Goal: Task Accomplishment & Management: Manage account settings

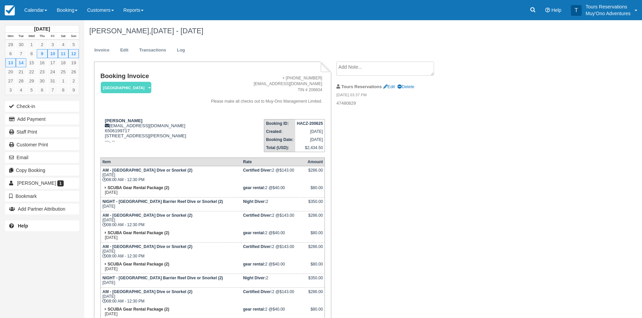
scroll to position [62, 0]
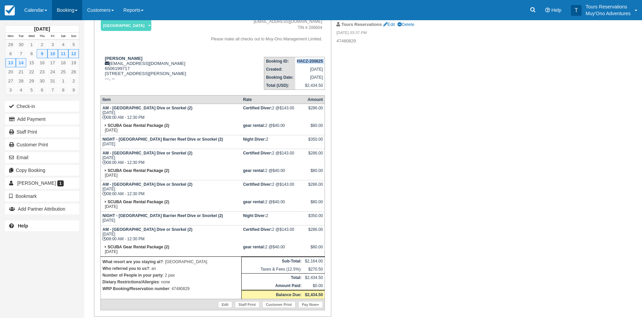
click at [53, 11] on link "Booking" at bounding box center [67, 10] width 30 height 20
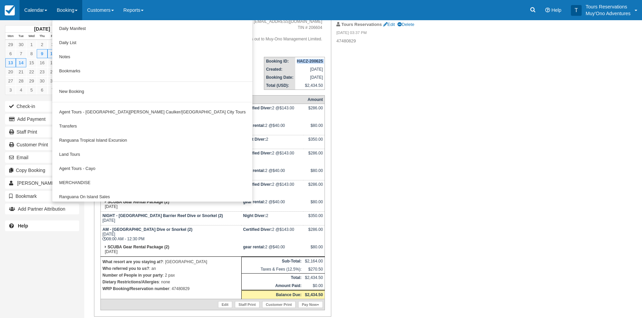
click at [34, 9] on link "Calendar" at bounding box center [36, 10] width 32 height 20
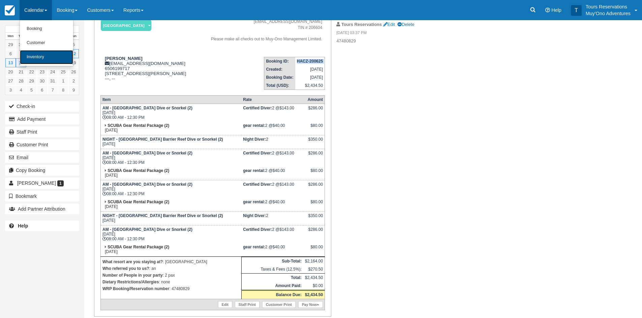
click at [40, 57] on link "Inventory" at bounding box center [46, 57] width 53 height 14
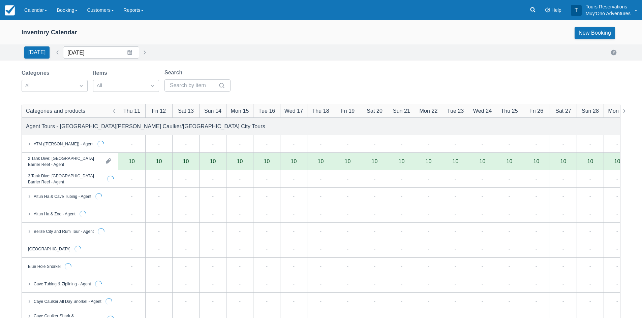
click at [93, 55] on input "09/11/25" at bounding box center [101, 52] width 76 height 12
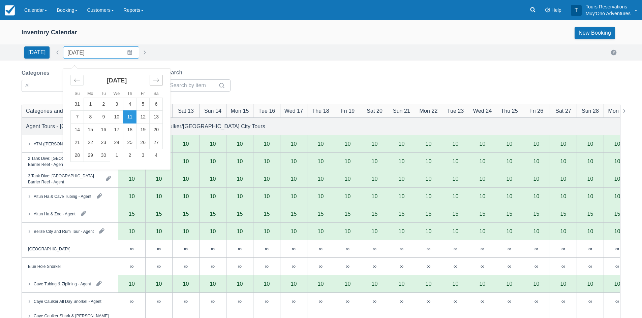
click at [150, 78] on div "Move forward to switch to the next month." at bounding box center [156, 80] width 13 height 11
click at [119, 103] on td "1" at bounding box center [116, 104] width 13 height 13
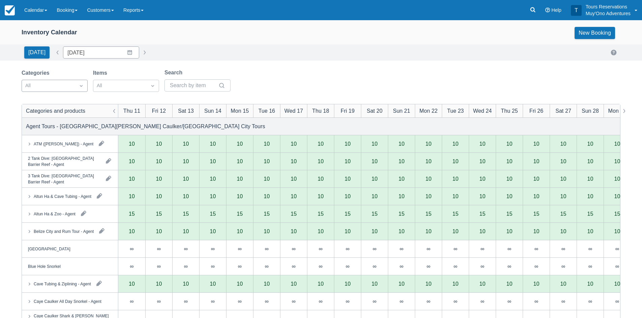
click at [62, 85] on div at bounding box center [48, 86] width 46 height 9
type input "10/01/25"
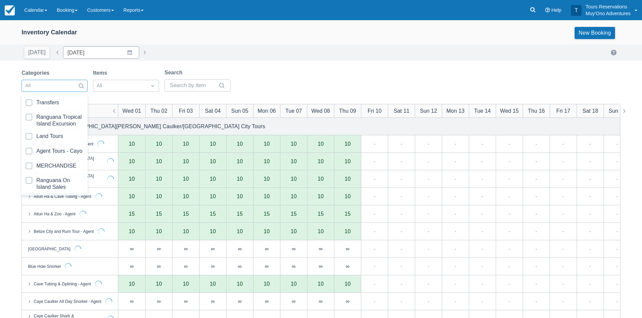
scroll to position [69, 0]
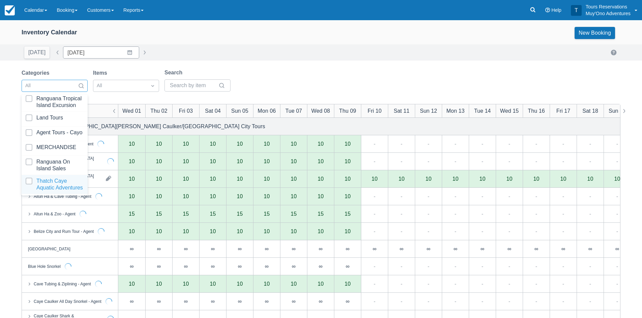
click at [49, 180] on div at bounding box center [55, 184] width 58 height 13
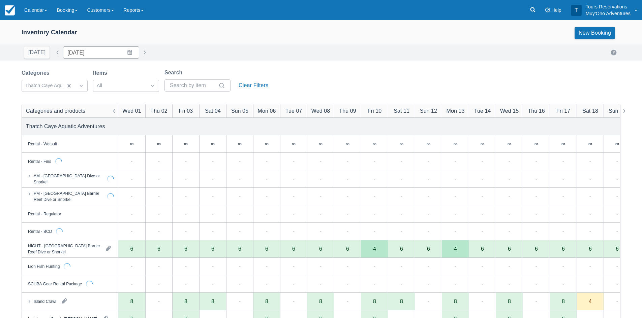
click at [305, 75] on div "Categories Thatch Caye Aquatic Adventures Items All Search Clear Filters" at bounding box center [321, 82] width 599 height 27
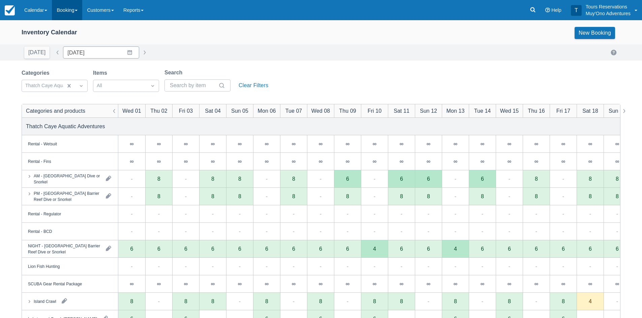
click at [70, 11] on link "Booking" at bounding box center [67, 10] width 30 height 20
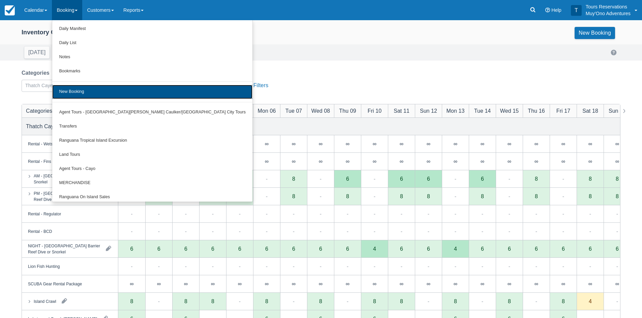
click at [83, 90] on link "New Booking" at bounding box center [152, 92] width 200 height 14
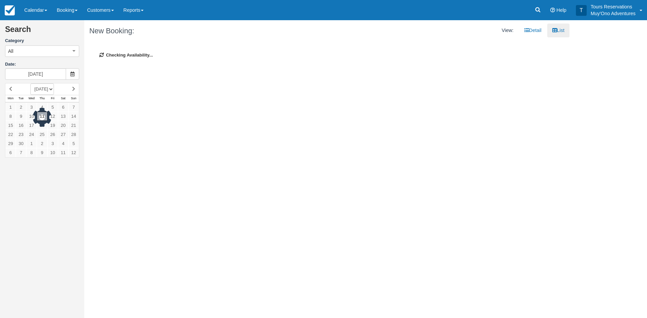
click at [54, 58] on div "All All Agent Tours - [GEOGRAPHIC_DATA][PERSON_NAME]/Caye Caulker/[GEOGRAPHIC_D…" at bounding box center [42, 50] width 74 height 13
click at [49, 53] on button "All" at bounding box center [42, 50] width 74 height 11
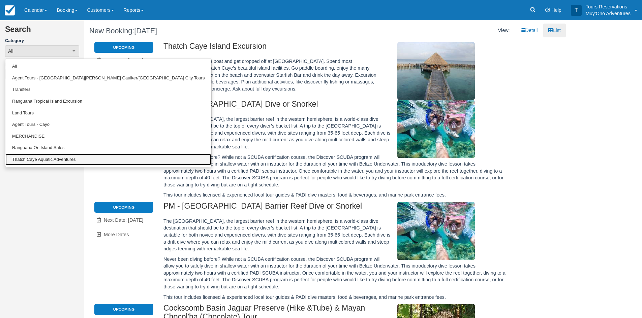
click at [42, 157] on link "Thatch Caye Aquatic Adventures" at bounding box center [108, 160] width 206 height 12
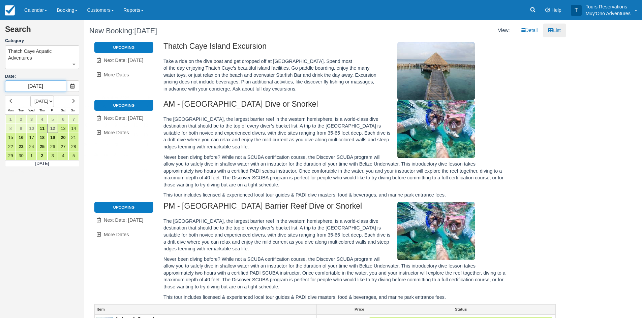
click at [42, 85] on input "09/12/25" at bounding box center [35, 86] width 61 height 11
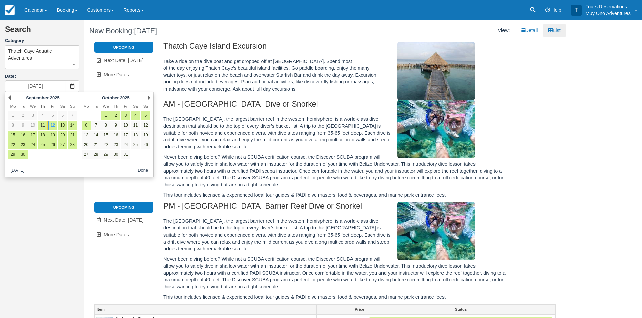
click at [50, 77] on label "Date:" at bounding box center [42, 76] width 74 height 6
click at [50, 81] on input "09/12/25" at bounding box center [35, 86] width 61 height 11
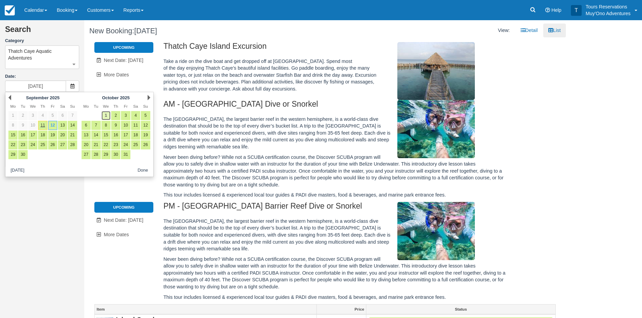
click at [105, 115] on link "1" at bounding box center [105, 115] width 9 height 9
type input "10/01/25"
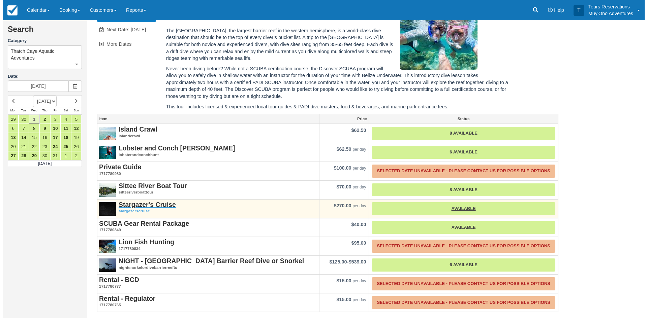
scroll to position [191, 0]
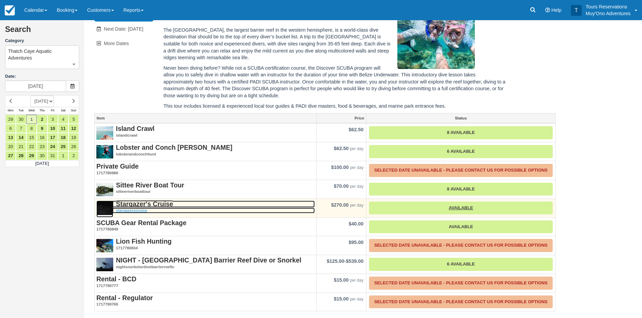
click at [138, 204] on strong "Stargazer's Cruise" at bounding box center [144, 203] width 57 height 7
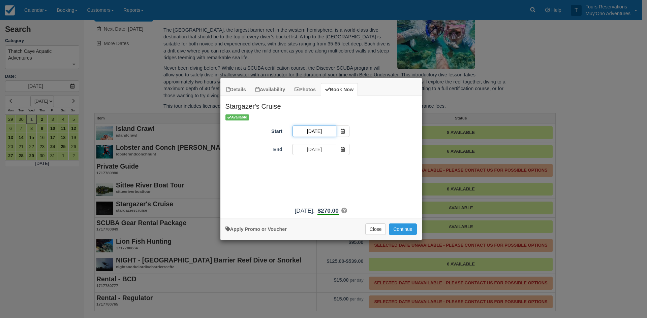
click at [316, 130] on input "10/01/25" at bounding box center [314, 131] width 44 height 11
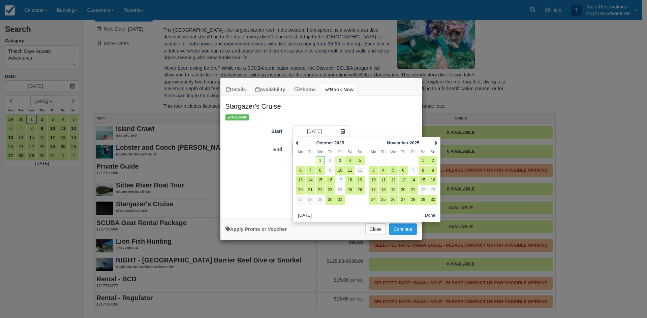
click at [340, 163] on link "3" at bounding box center [339, 160] width 9 height 9
type input "10/03/25"
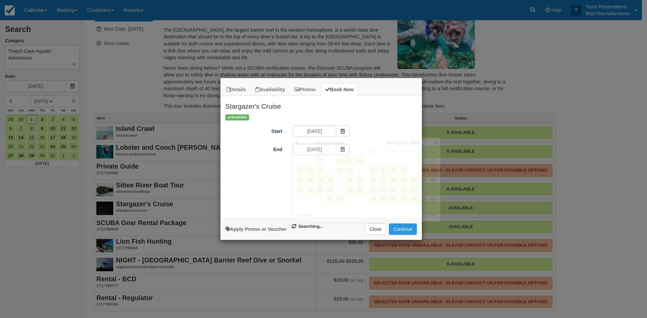
type input "10/03/25"
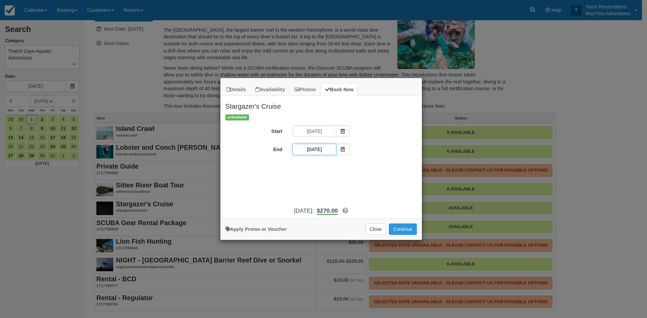
click at [315, 151] on input "10/03/25" at bounding box center [314, 149] width 44 height 11
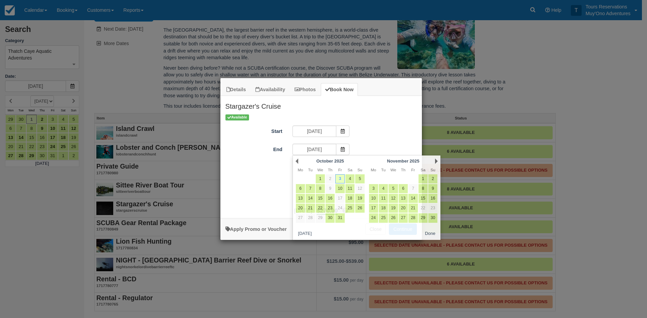
click at [359, 130] on div "Start 10/03/25" at bounding box center [320, 132] width 201 height 13
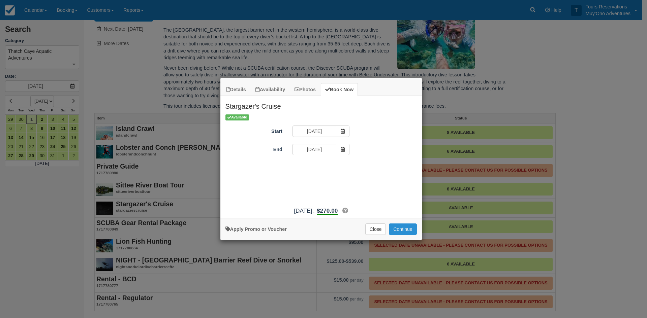
click at [400, 230] on button "Continue" at bounding box center [403, 229] width 28 height 11
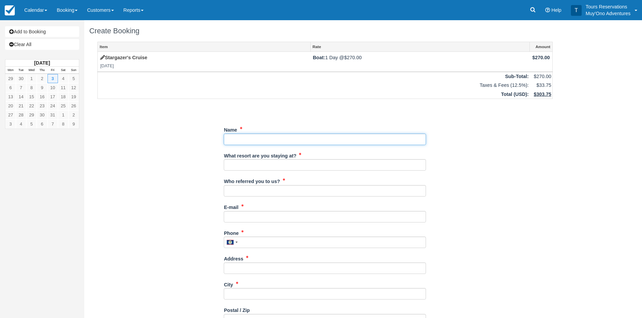
click at [238, 136] on input "Name" at bounding box center [325, 139] width 202 height 11
click at [271, 144] on input "Name" at bounding box center [325, 139] width 202 height 11
type input "k"
type input "Kathryn Cotter"
click at [349, 155] on div "What resort are you staying at?" at bounding box center [325, 160] width 202 height 21
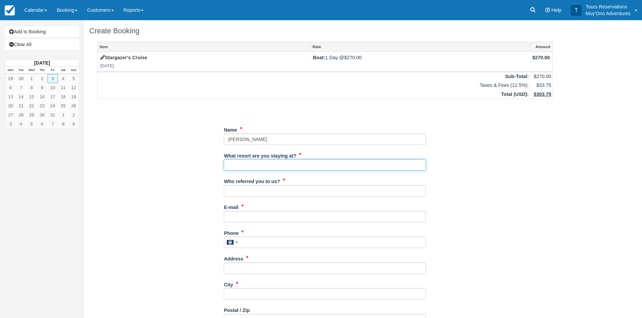
click at [347, 162] on input "What resort are you staying at?" at bounding box center [325, 164] width 202 height 11
type input "Thatch Caye"
click at [249, 191] on input "Who referred you to us?" at bounding box center [325, 190] width 202 height 11
type input "an"
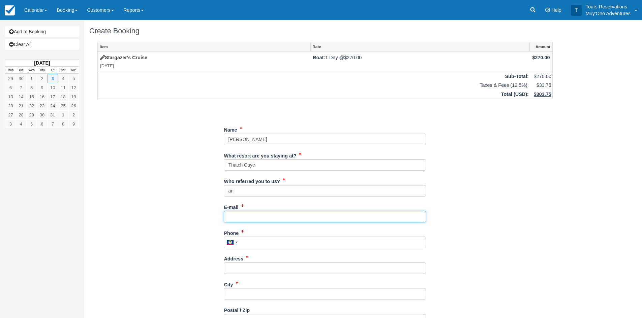
click at [244, 215] on input "E-mail" at bounding box center [325, 216] width 202 height 11
click at [305, 210] on div "E-mail Did you mean ?" at bounding box center [325, 212] width 202 height 21
click at [306, 212] on input "E-mail" at bounding box center [325, 216] width 202 height 11
paste input "[EMAIL_ADDRESS][DOMAIN_NAME]"
type input "[EMAIL_ADDRESS][DOMAIN_NAME]"
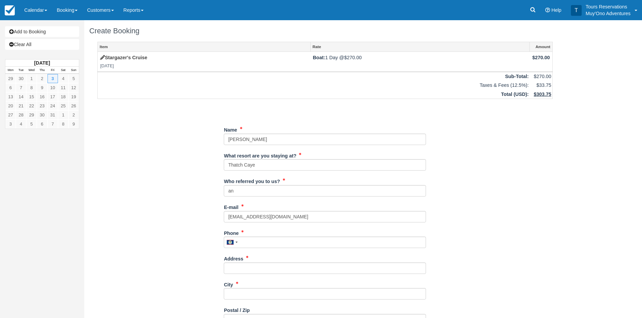
click at [536, 222] on div "Item Rate Amount Stargazer's Cruise Fri Oct 3, 2025 Boat: 1 Day @ $270.00 $270.…" at bounding box center [324, 241] width 471 height 399
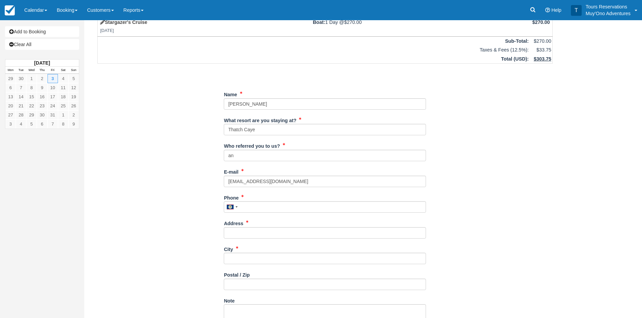
scroll to position [101, 0]
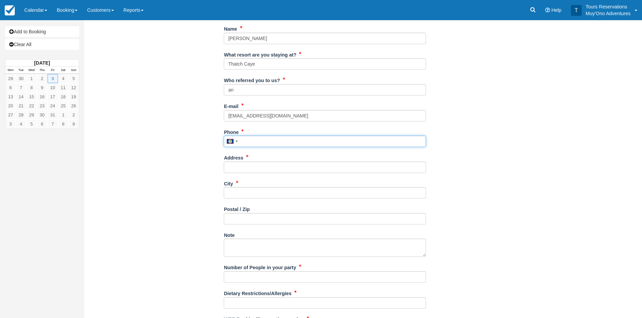
click at [253, 141] on input "Phone" at bounding box center [325, 141] width 202 height 11
paste input "(540) 521-3132"
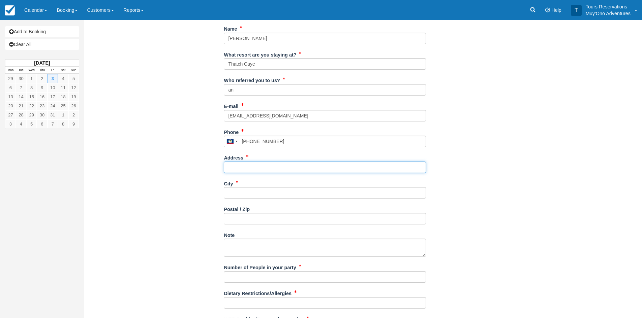
type input "5405213132"
click at [252, 172] on input "Address" at bounding box center [325, 167] width 202 height 11
type input "--"
click at [231, 187] on label "City" at bounding box center [228, 182] width 9 height 9
click at [231, 187] on input "City" at bounding box center [325, 192] width 202 height 11
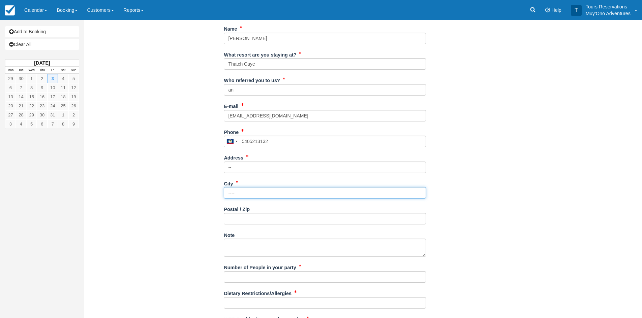
type input "----"
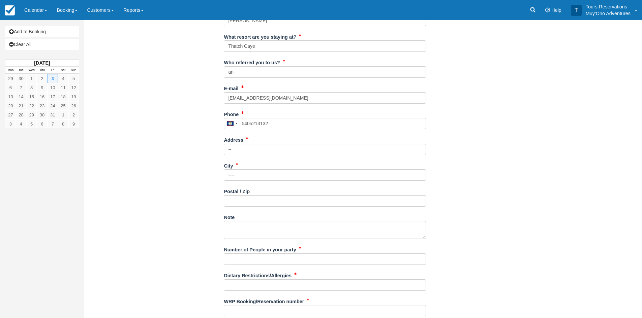
scroll to position [135, 0]
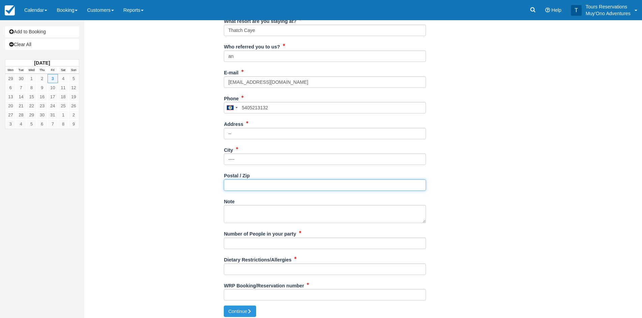
click at [239, 182] on input "Postal / Zip" at bounding box center [325, 185] width 202 height 11
type input "---"
drag, startPoint x: 242, startPoint y: 242, endPoint x: 247, endPoint y: 244, distance: 5.4
click at [242, 242] on input "Number of People in your party" at bounding box center [325, 243] width 202 height 11
type input "2"
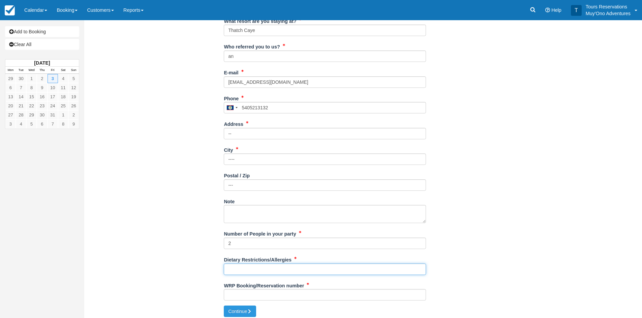
drag, startPoint x: 242, startPoint y: 275, endPoint x: 626, endPoint y: 237, distance: 386.3
click at [242, 275] on input "Dietary Restrictions/Allergies" at bounding box center [325, 269] width 202 height 11
type input "NONE"
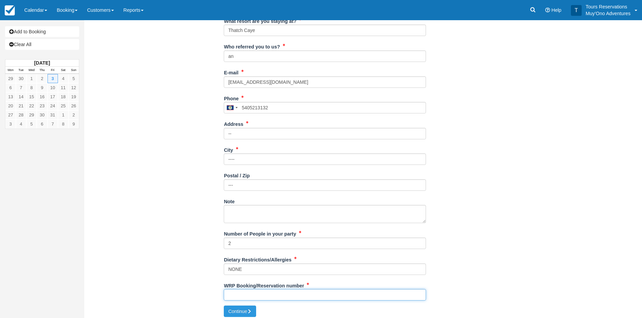
click at [262, 294] on input "WRP Booking/Reservation number" at bounding box center [325, 294] width 202 height 11
click at [247, 294] on input "WRP Booking/Reservation number" at bounding box center [325, 294] width 202 height 11
paste input "48460779"
type input "48460779"
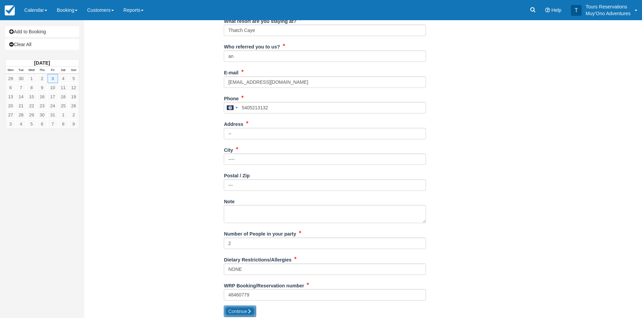
click at [246, 310] on button "Continue" at bounding box center [240, 311] width 32 height 11
type input "+5015405213132"
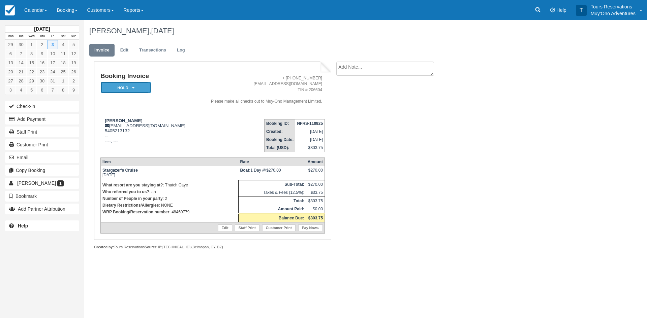
click at [117, 89] on em "HOLD" at bounding box center [126, 88] width 51 height 12
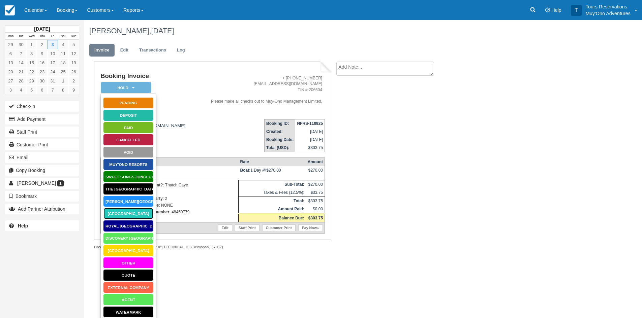
click at [134, 217] on link "[GEOGRAPHIC_DATA]" at bounding box center [128, 214] width 51 height 12
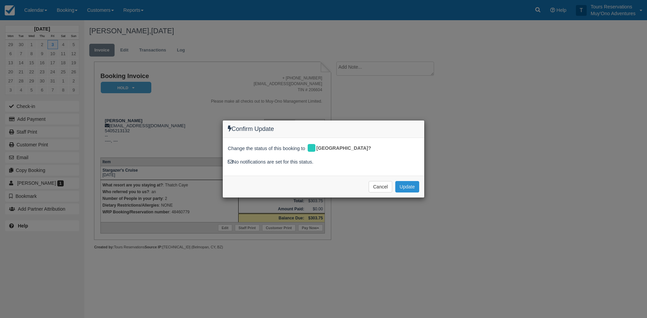
click at [407, 185] on button "Update" at bounding box center [407, 186] width 24 height 11
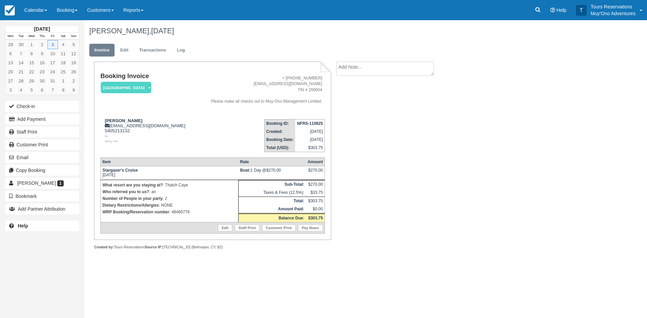
click at [376, 157] on div "Booking Invoice [GEOGRAPHIC_DATA]   Pending HOLD Deposit Paid Cancelled Void Mu…" at bounding box center [269, 163] width 371 height 203
click at [129, 52] on link "Edit" at bounding box center [124, 50] width 18 height 13
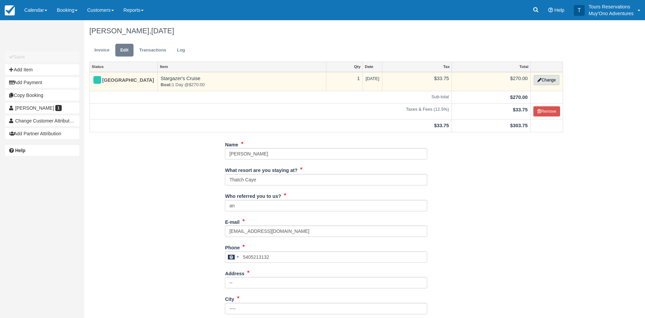
click at [549, 81] on button "Change" at bounding box center [546, 80] width 26 height 10
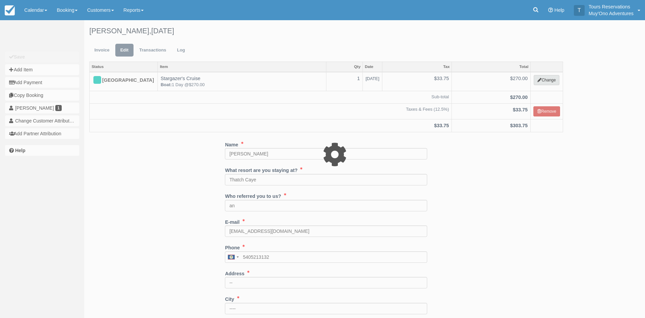
select select "64"
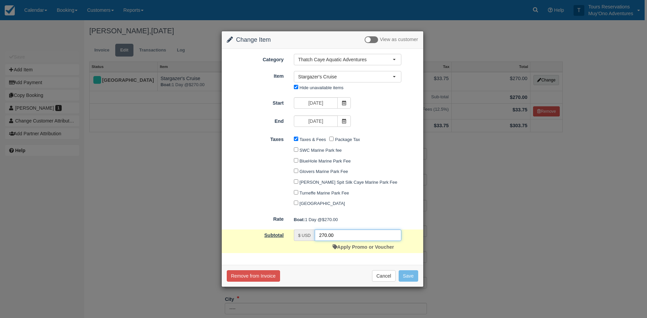
drag, startPoint x: 337, startPoint y: 237, endPoint x: 288, endPoint y: 235, distance: 49.2
click at [288, 235] on div "Subtotal $ USD 270.00 Apply Promo or Voucher" at bounding box center [322, 242] width 201 height 24
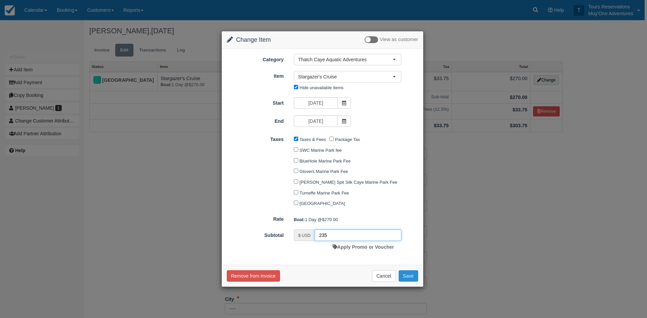
type input "235"
click at [409, 275] on button "Save" at bounding box center [409, 276] width 20 height 11
checkbox input "false"
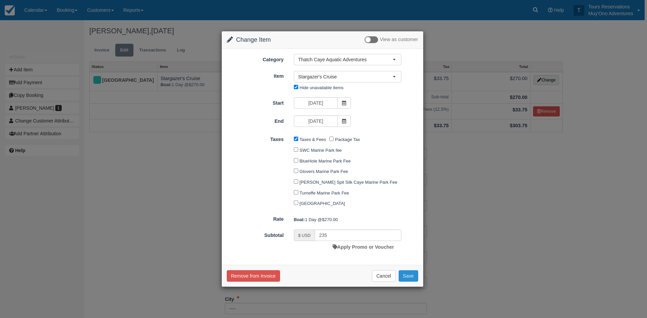
checkbox input "false"
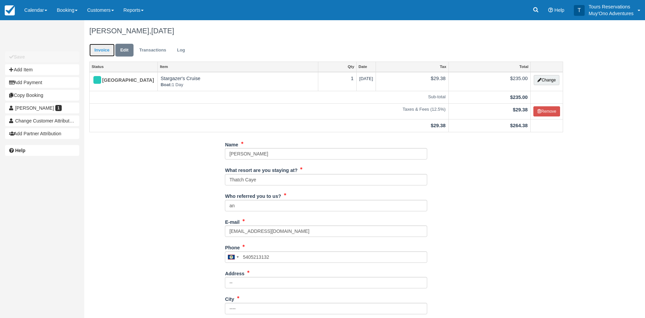
click at [106, 48] on link "Invoice" at bounding box center [101, 50] width 25 height 13
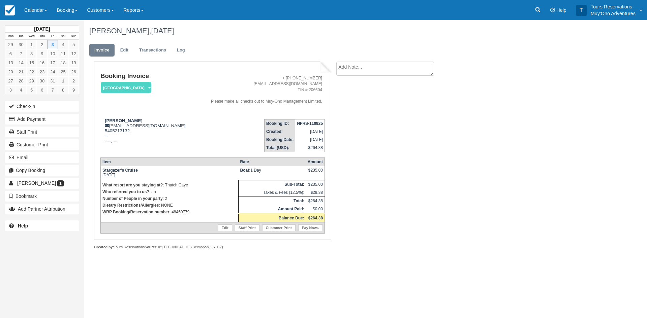
click at [366, 72] on textarea at bounding box center [385, 69] width 98 height 14
paste textarea "48460779"
type textarea "Island Activity - Adjusted rate 48460779"
click at [341, 113] on button "Create" at bounding box center [351, 106] width 30 height 11
click at [308, 122] on strong "NFRS-110925" at bounding box center [310, 123] width 26 height 5
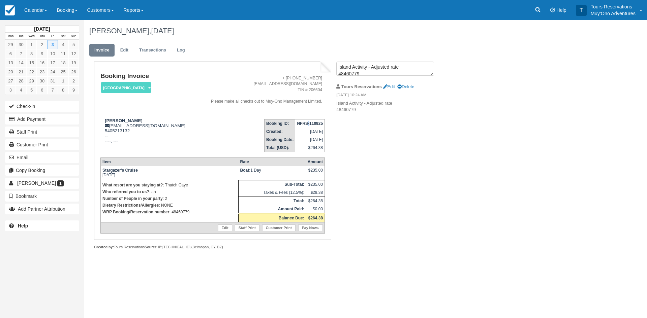
click at [308, 122] on strong "NFRS-110925" at bounding box center [310, 123] width 26 height 5
copy tbody "NFRS-110925"
click at [433, 200] on div "Booking Invoice Thatch Caye Resort   Pending HOLD Deposit Paid Cancelled Void M…" at bounding box center [269, 163] width 371 height 203
click at [43, 11] on link "Calendar" at bounding box center [36, 10] width 32 height 20
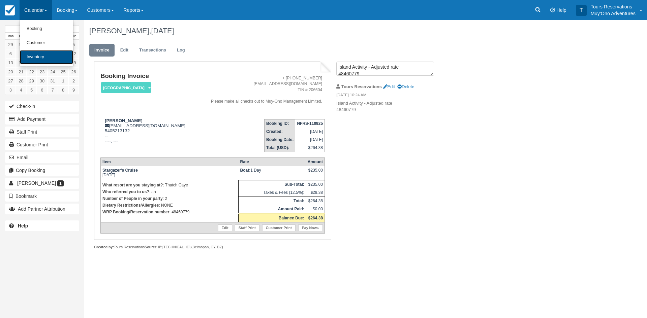
click at [48, 56] on link "Inventory" at bounding box center [46, 57] width 53 height 14
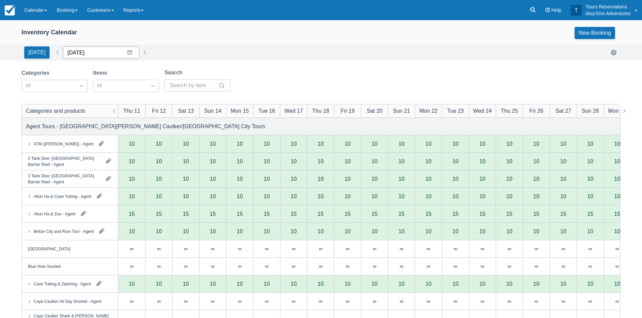
click at [92, 52] on input "[DATE]" at bounding box center [101, 52] width 76 height 12
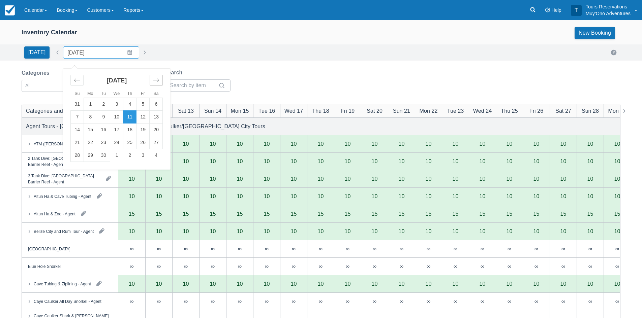
click at [153, 83] on icon "Move forward to switch to the next month." at bounding box center [156, 80] width 6 height 6
click at [116, 105] on td "1" at bounding box center [116, 104] width 13 height 13
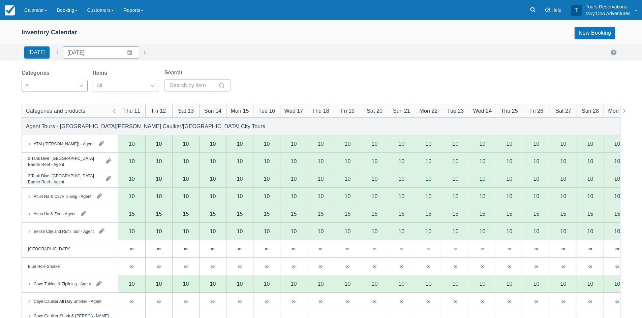
click at [56, 86] on div at bounding box center [48, 86] width 46 height 9
type input "10/01/25"
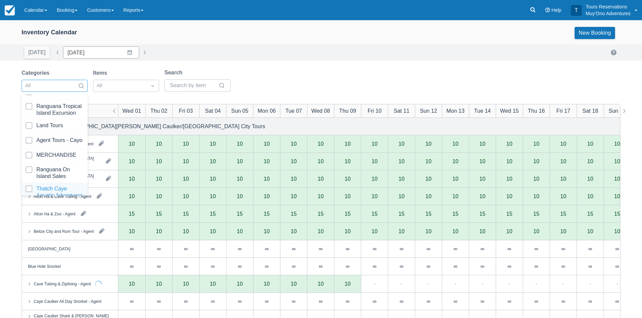
scroll to position [69, 0]
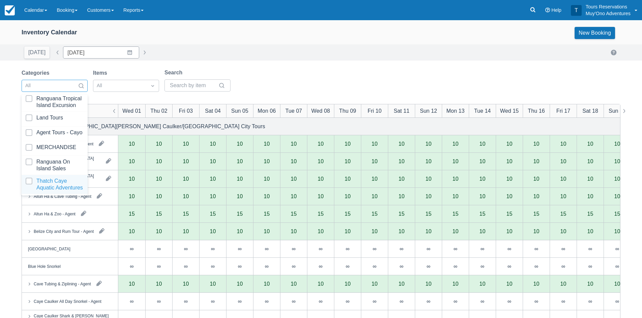
click at [52, 184] on div at bounding box center [55, 184] width 58 height 13
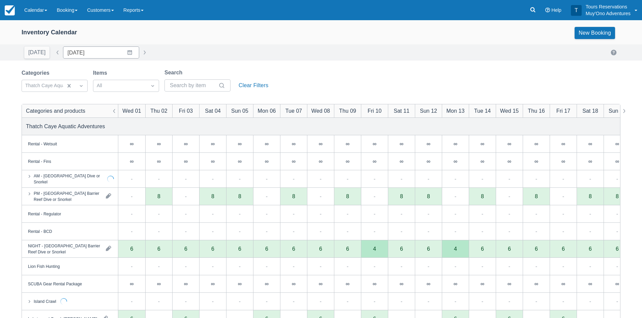
click at [351, 47] on div "Today Date 10/01/25 Navigate forward to interact with the calendar and select a…" at bounding box center [321, 52] width 599 height 12
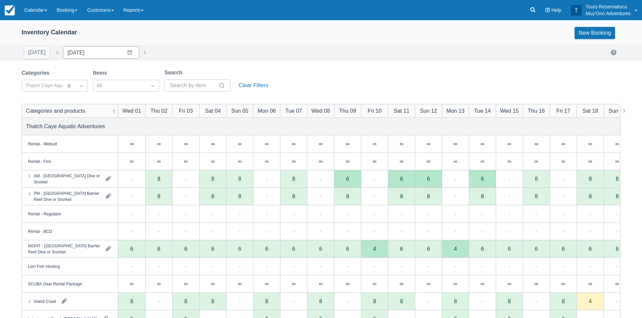
click at [305, 54] on div "Today Date 10/01/25 Navigate forward to interact with the calendar and select a…" at bounding box center [321, 52] width 599 height 12
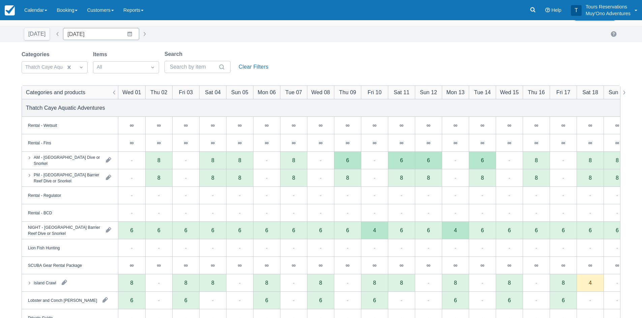
scroll to position [34, 0]
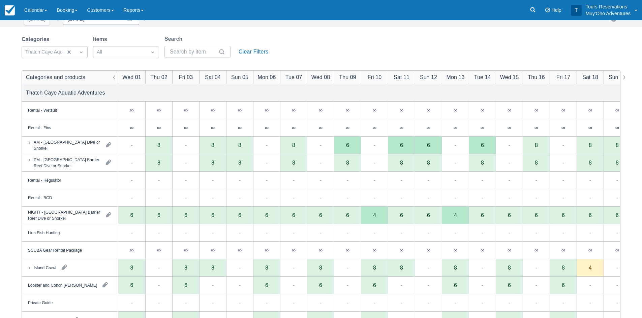
click at [319, 51] on div "Categories Thatch Caye Aquatic Adventures Items All Search Clear Filters" at bounding box center [321, 48] width 599 height 27
click at [505, 38] on div "Categories Thatch Caye Aquatic Adventures Items All Search Clear Filters" at bounding box center [321, 48] width 599 height 27
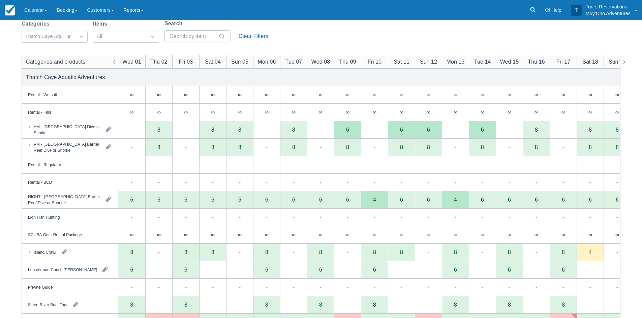
scroll to position [37, 0]
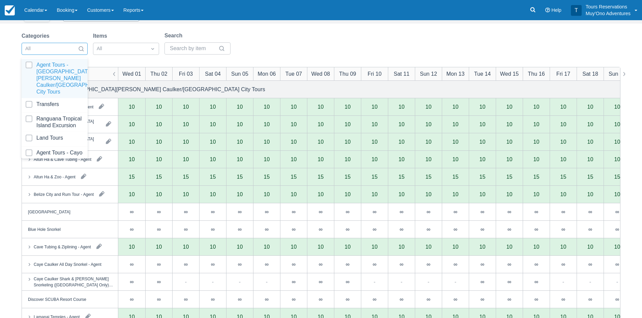
click at [64, 51] on div at bounding box center [48, 48] width 46 height 9
click at [47, 139] on div at bounding box center [55, 139] width 58 height 9
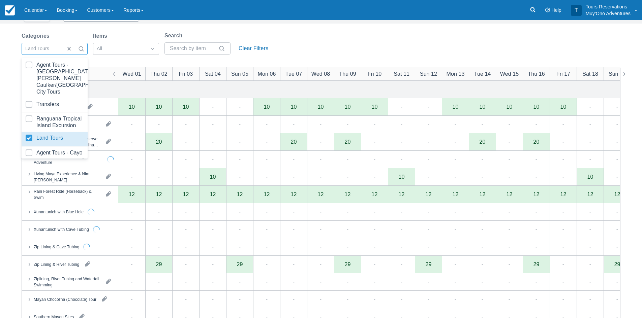
click at [306, 43] on div "Categories option Land Tours, selected. option Land Tours focused, 4 of 8. 8 re…" at bounding box center [321, 45] width 599 height 27
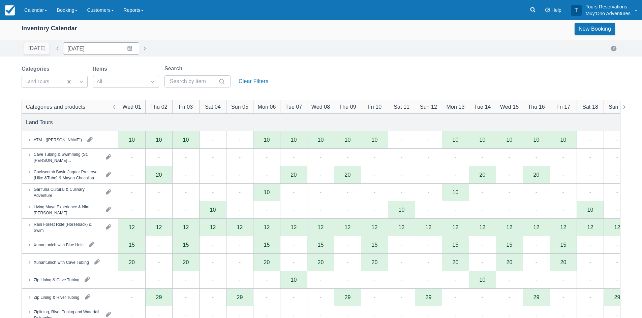
scroll to position [3, 0]
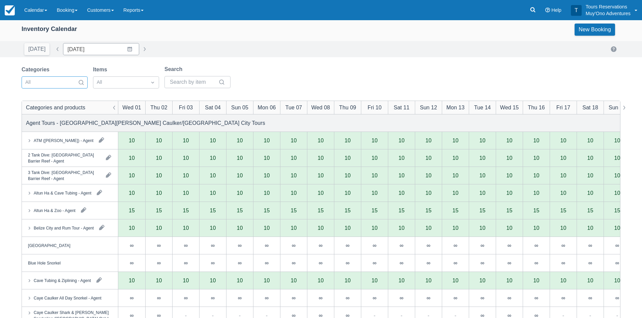
click at [62, 83] on div at bounding box center [48, 82] width 46 height 9
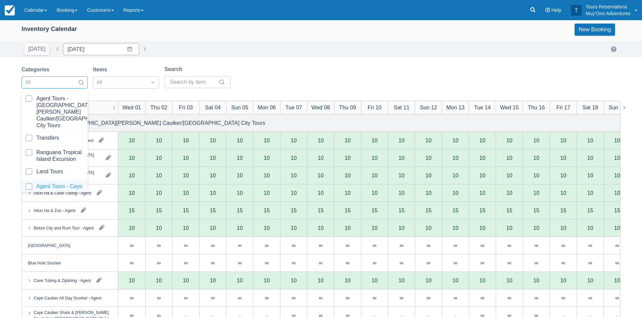
scroll to position [69, 0]
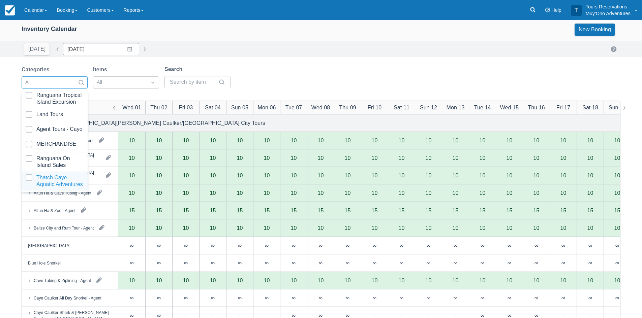
click at [53, 182] on div at bounding box center [55, 181] width 58 height 13
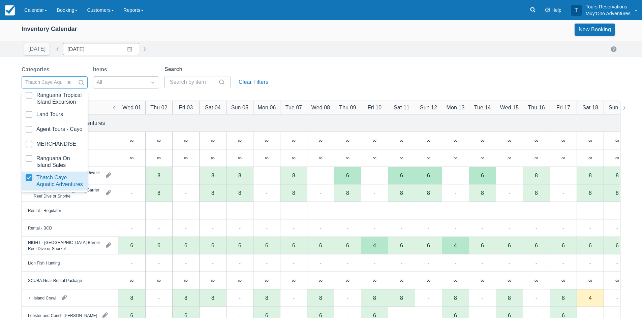
click at [301, 77] on div "Categories option Thatch Caye Aquatic Adventures, selected. option Thatch Caye …" at bounding box center [321, 78] width 599 height 27
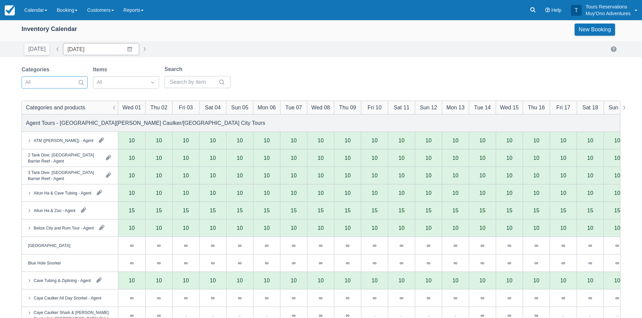
click at [58, 83] on div at bounding box center [48, 82] width 46 height 9
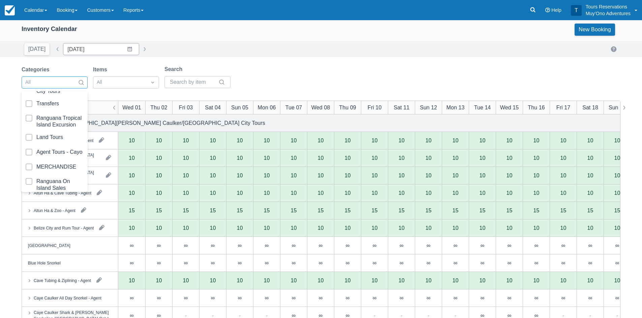
scroll to position [69, 0]
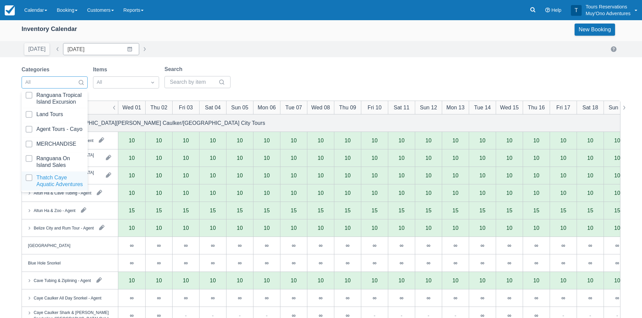
click at [50, 180] on div at bounding box center [55, 181] width 58 height 13
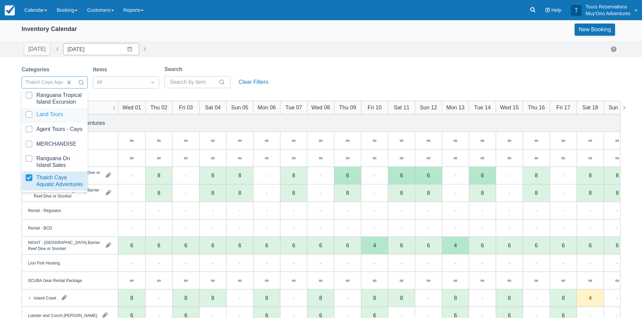
click at [49, 111] on div at bounding box center [55, 115] width 58 height 9
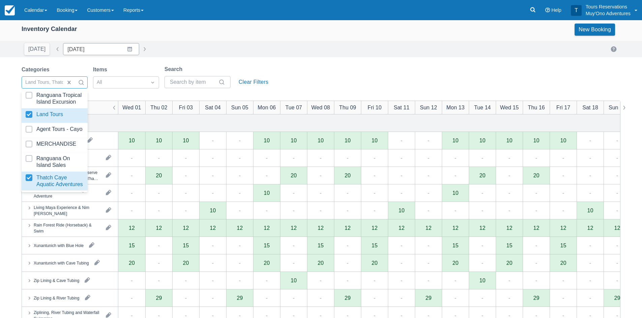
click at [336, 69] on div "Categories option Land Tours, selected. option Agent Tours - San Pedro/Caye Cau…" at bounding box center [321, 78] width 599 height 27
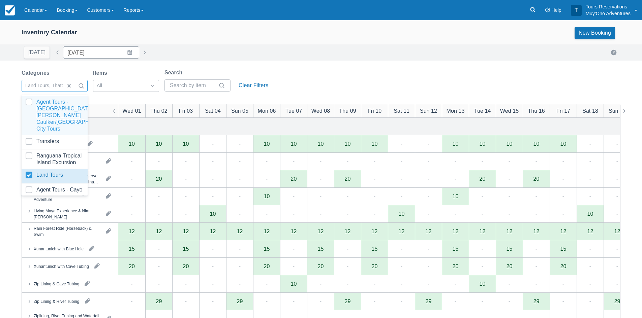
click at [62, 87] on div at bounding box center [73, 86] width 97 height 9
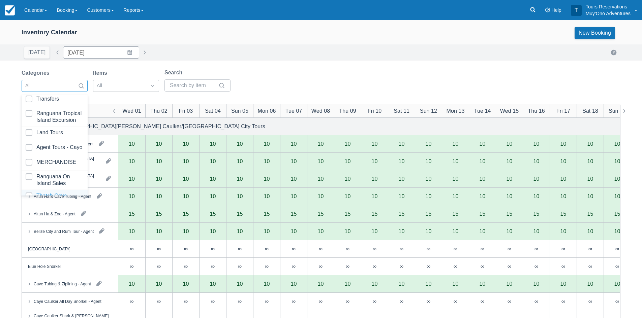
scroll to position [69, 0]
click at [45, 183] on div at bounding box center [55, 184] width 58 height 13
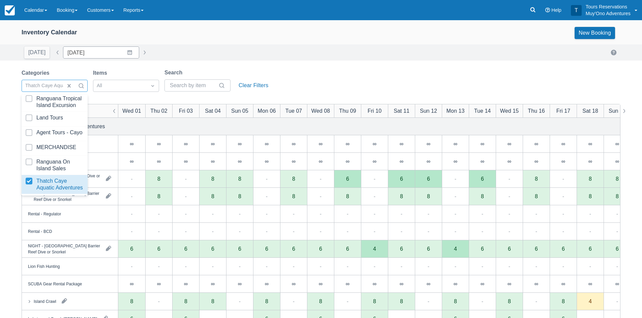
click at [310, 69] on div "Categories option Thatch Caye Aquatic Adventures, selected. option Thatch Caye …" at bounding box center [321, 82] width 599 height 27
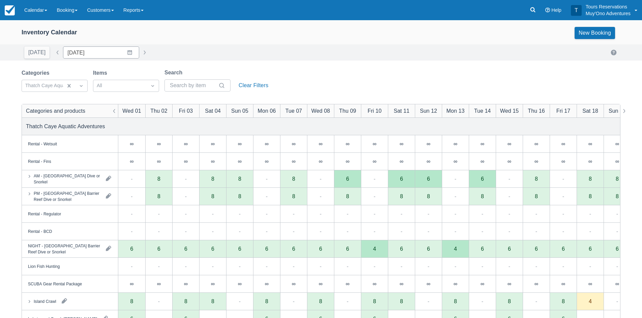
scroll to position [34, 0]
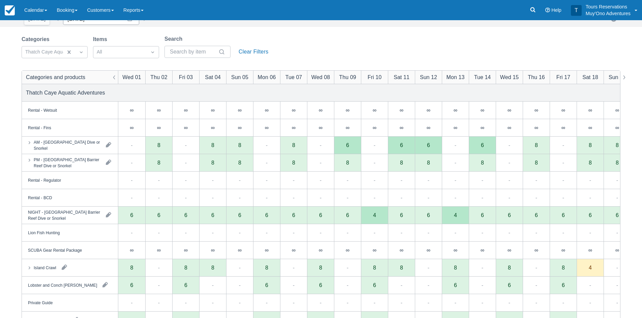
click at [445, 60] on div "Categories Thatch Caye Aquatic Adventures Items All Search Clear Filters" at bounding box center [321, 48] width 599 height 27
click at [68, 17] on link "Booking" at bounding box center [67, 10] width 30 height 20
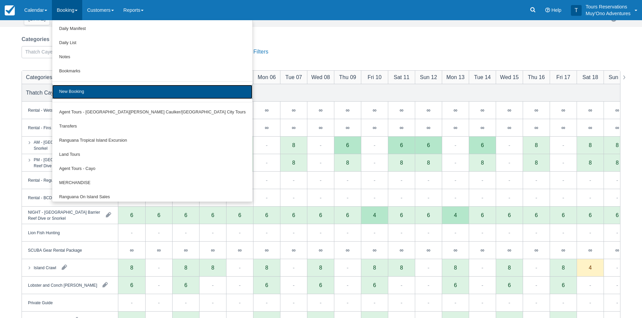
click at [79, 89] on link "New Booking" at bounding box center [152, 92] width 200 height 14
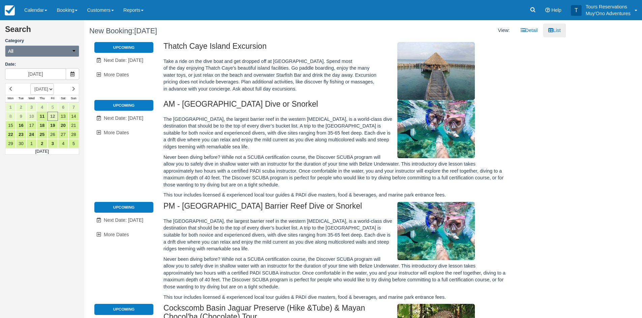
click at [54, 46] on button "All" at bounding box center [42, 50] width 74 height 11
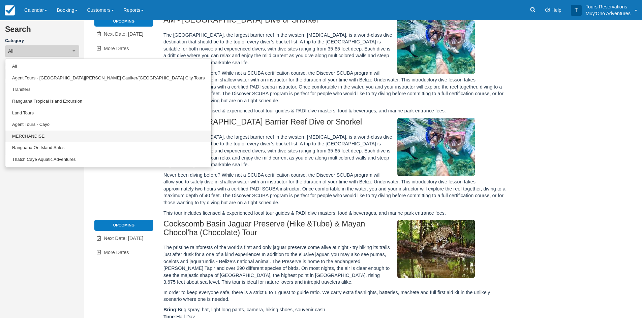
scroll to position [135, 0]
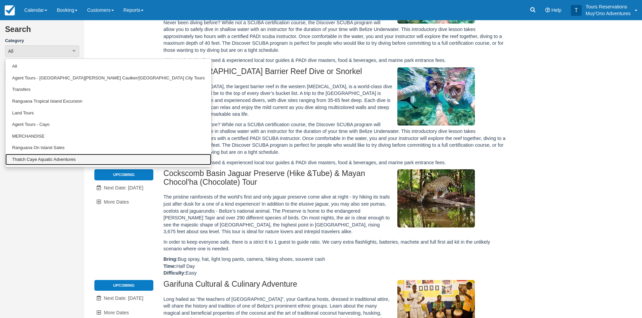
click at [59, 159] on link "Thatch Caye Aquatic Adventures" at bounding box center [108, 160] width 206 height 12
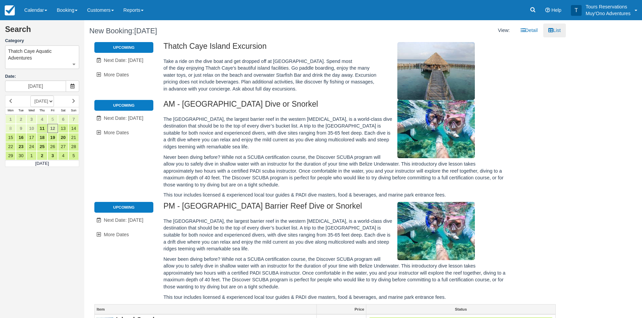
click at [138, 105] on li "Upcoming" at bounding box center [123, 105] width 59 height 11
click at [121, 104] on li "Upcoming" at bounding box center [123, 105] width 59 height 11
click at [123, 111] on ul "Upcoming Unavailable. Next Date: [DATE] More Dates [DATE] Sep [DATE]" at bounding box center [123, 120] width 59 height 40
click at [131, 118] on span "Next Date: Sep 13" at bounding box center [123, 118] width 39 height 5
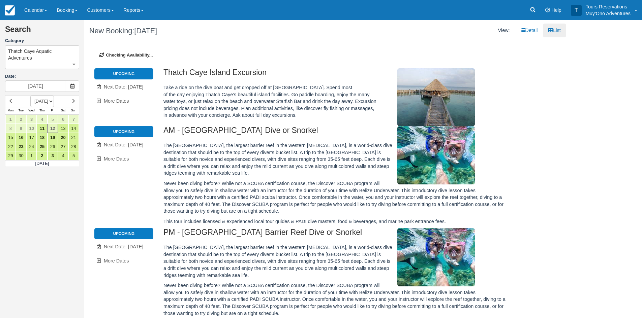
type input "[DATE]"
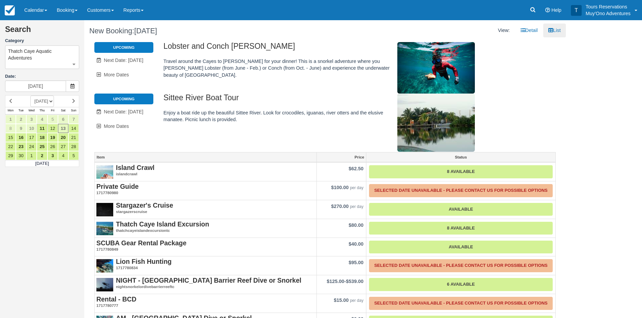
click at [505, 129] on div at bounding box center [449, 123] width 115 height 58
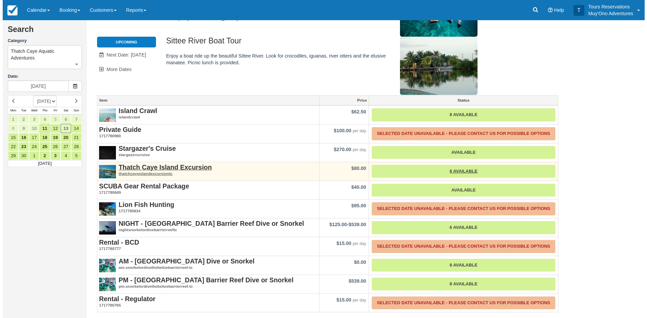
scroll to position [58, 0]
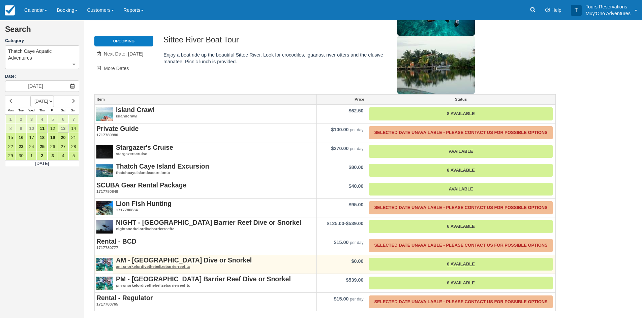
click at [139, 255] on div "AM - Belize Barrier Reef Dive or Snorkel am-snorkelordivethebelizebarrierreef-tc" at bounding box center [206, 263] width 222 height 16
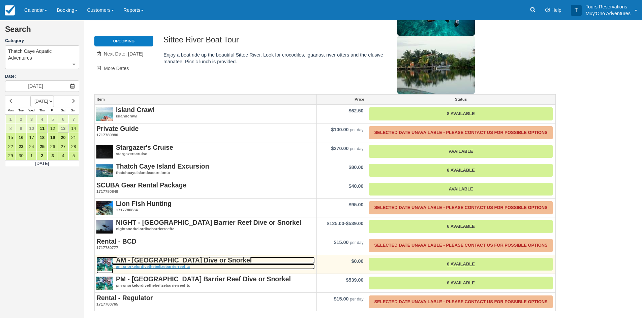
click at [156, 258] on strong "AM - [GEOGRAPHIC_DATA] Dive or Snorkel" at bounding box center [184, 260] width 136 height 7
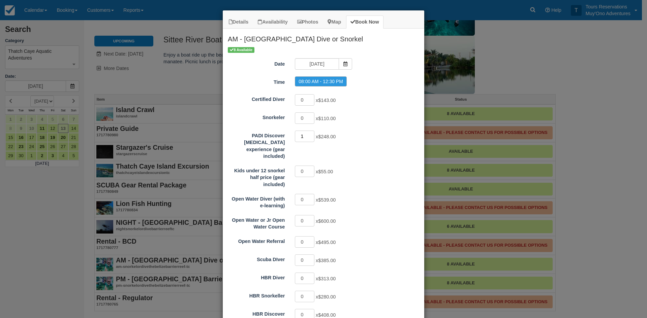
click at [307, 134] on input "1" at bounding box center [305, 136] width 20 height 11
type input "2"
click at [309, 135] on input "2" at bounding box center [305, 136] width 20 height 11
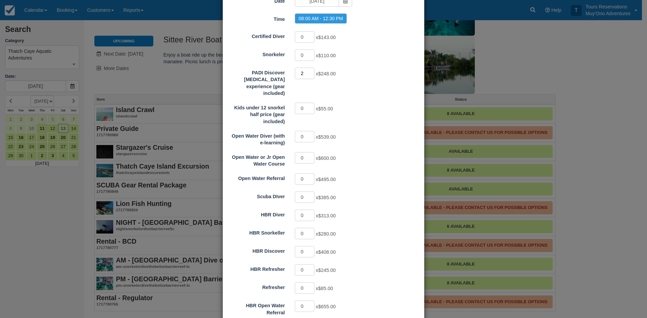
scroll to position [106, 0]
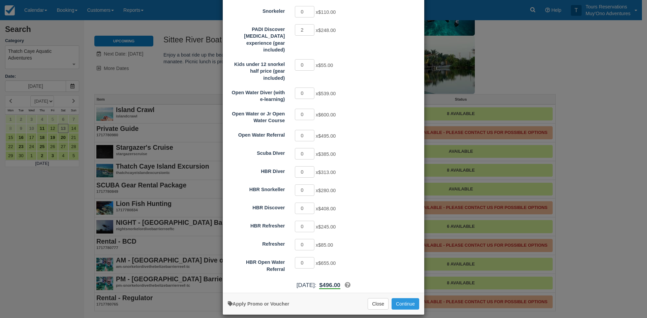
click at [397, 293] on div "More information Apply Promo or Voucher Close Continue Searching..." at bounding box center [323, 304] width 201 height 22
click at [404, 299] on button "Continue" at bounding box center [406, 304] width 28 height 11
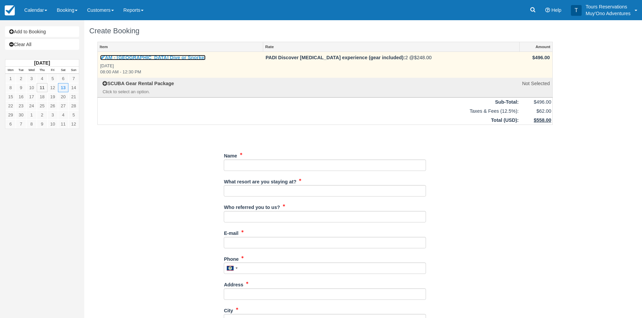
click at [167, 58] on link "AM - [GEOGRAPHIC_DATA] Dive or Snorkel" at bounding box center [152, 57] width 105 height 5
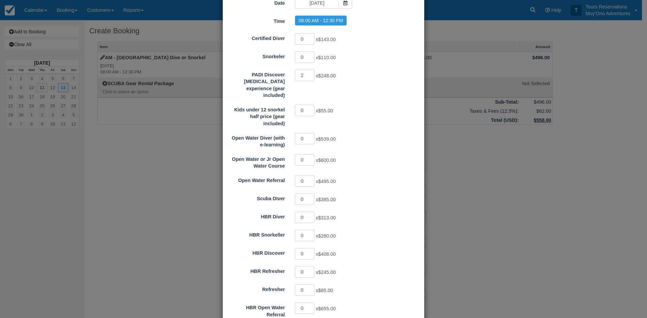
scroll to position [106, 0]
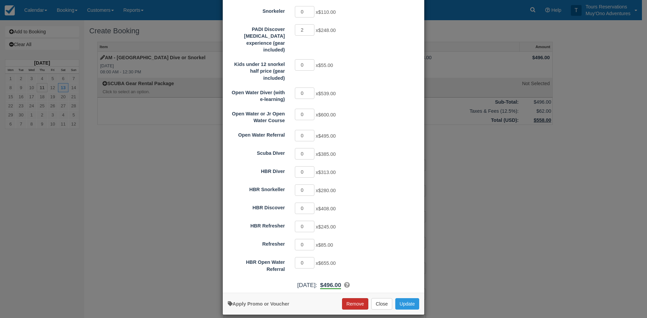
click at [348, 299] on button "Remove" at bounding box center [355, 304] width 26 height 11
click at [347, 299] on button "Remove" at bounding box center [355, 304] width 26 height 11
